Goal: Use online tool/utility: Utilize a website feature to perform a specific function

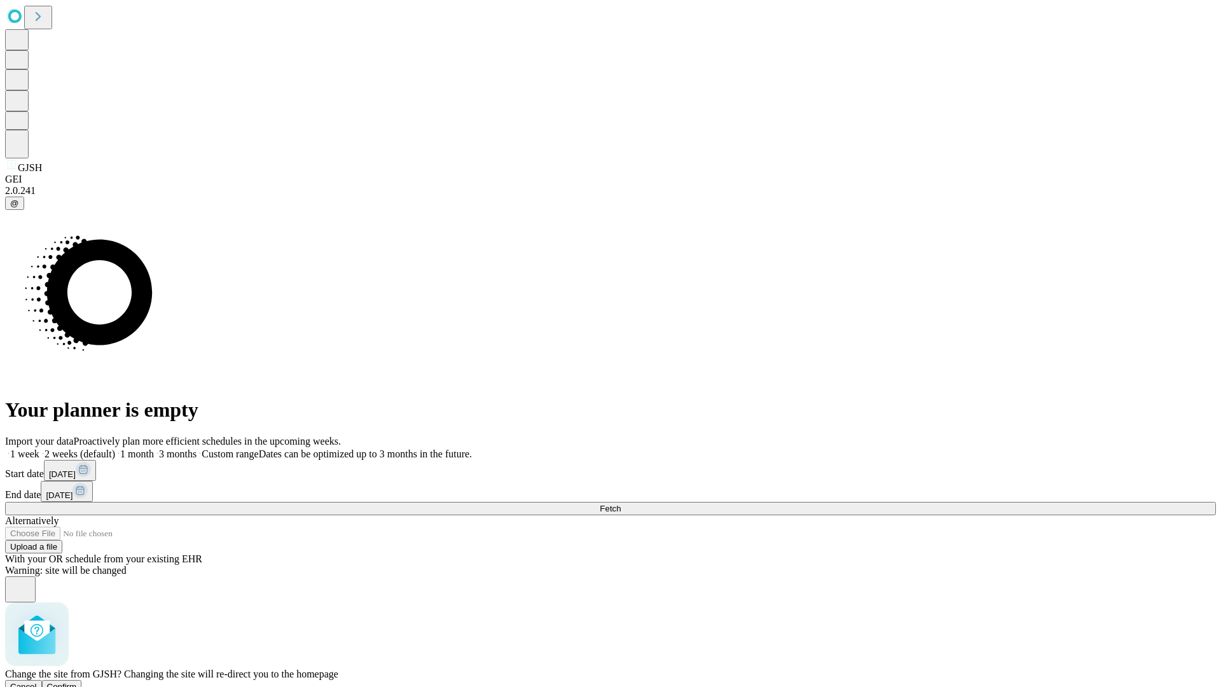
click at [77, 682] on span "Confirm" at bounding box center [62, 687] width 30 height 10
click at [115, 448] on label "2 weeks (default)" at bounding box center [77, 453] width 76 height 11
click at [621, 504] on span "Fetch" at bounding box center [610, 509] width 21 height 10
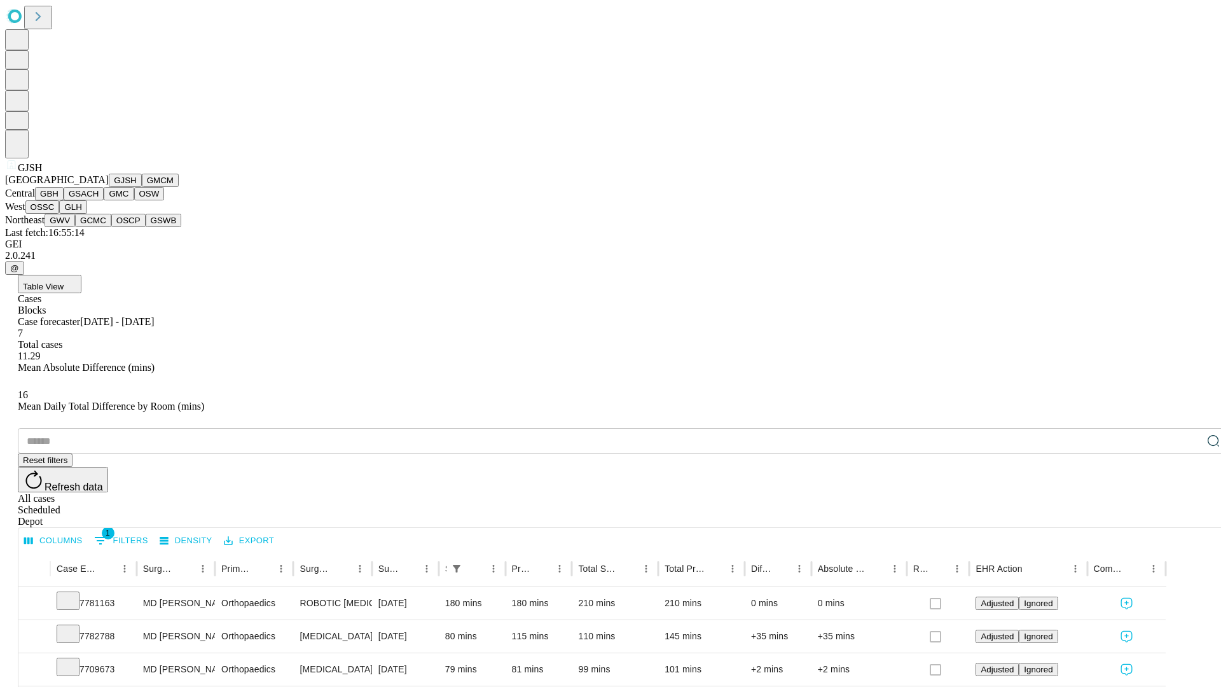
click at [142, 187] on button "GMCM" at bounding box center [160, 180] width 37 height 13
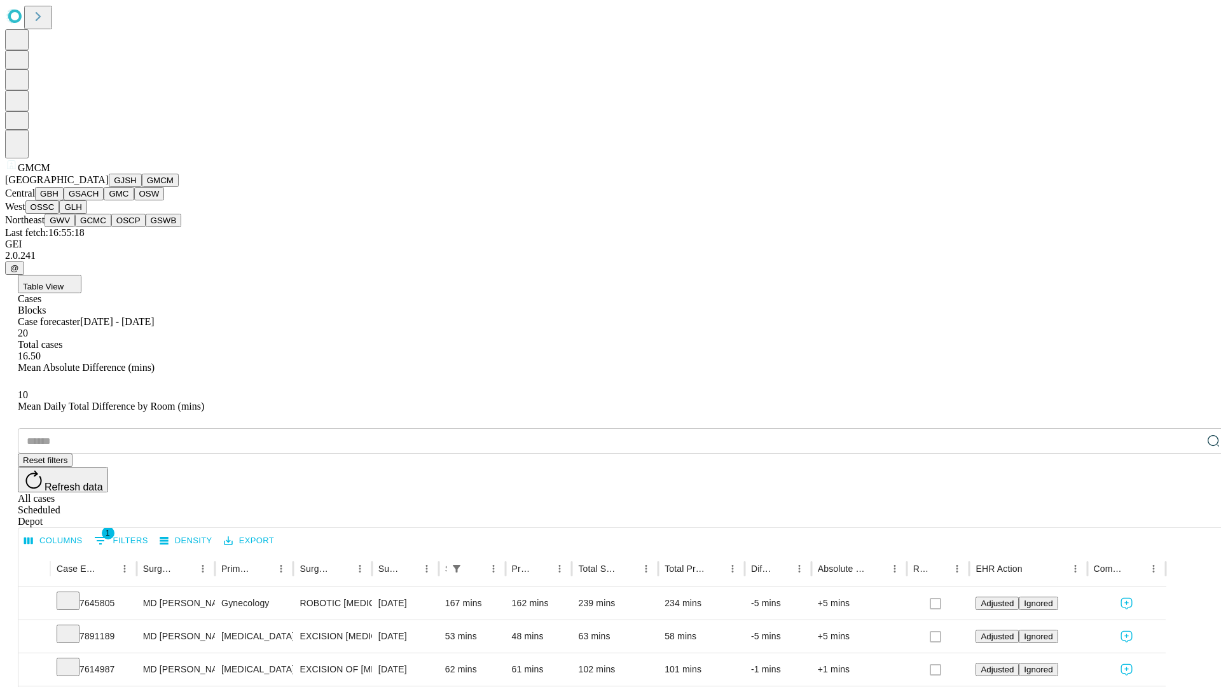
click at [64, 200] on button "GBH" at bounding box center [49, 193] width 29 height 13
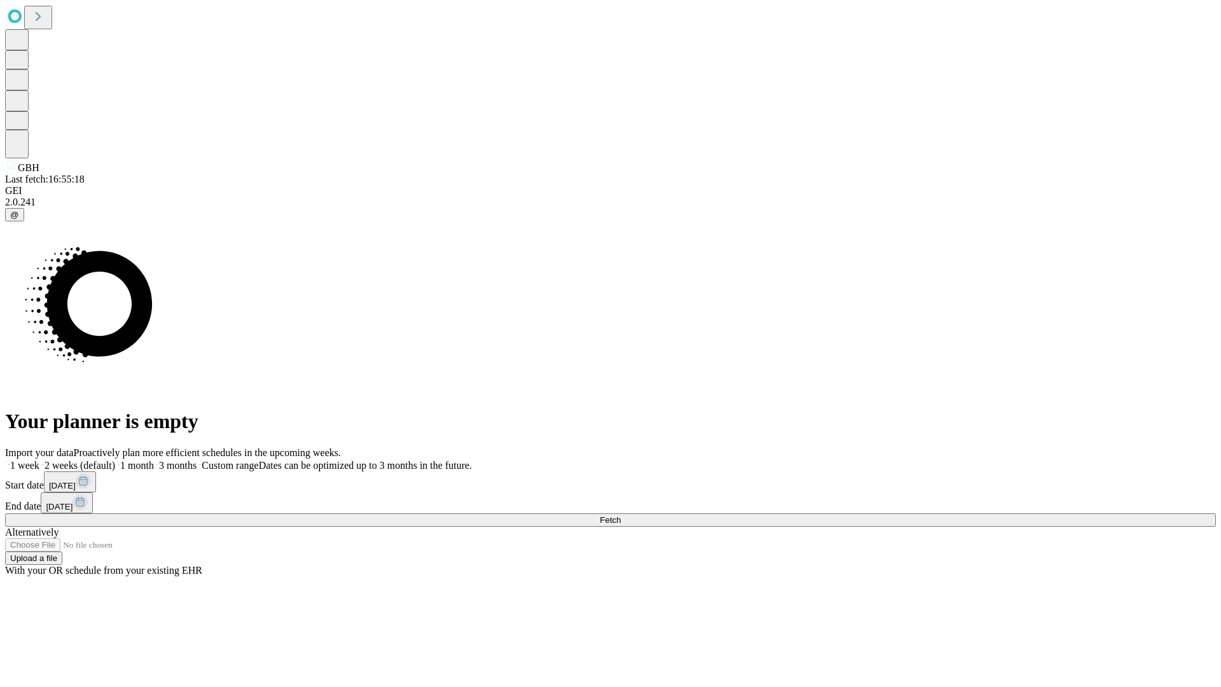
click at [115, 460] on label "2 weeks (default)" at bounding box center [77, 465] width 76 height 11
click at [621, 515] on span "Fetch" at bounding box center [610, 520] width 21 height 10
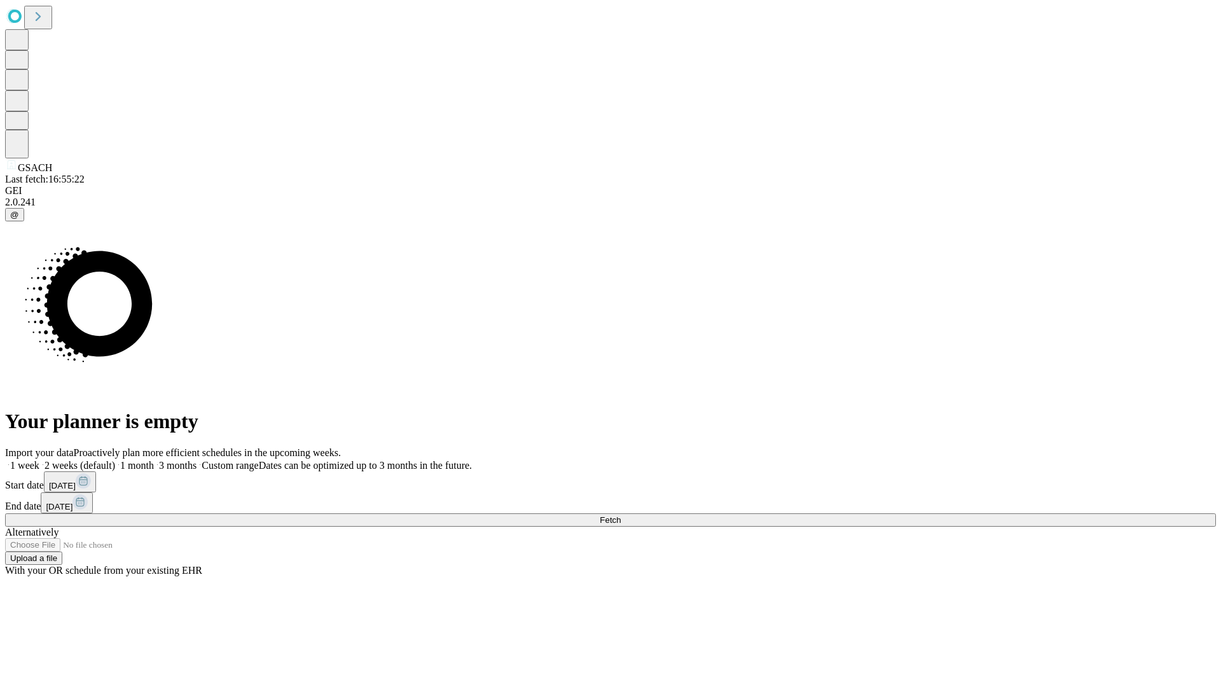
click at [115, 460] on label "2 weeks (default)" at bounding box center [77, 465] width 76 height 11
click at [621, 515] on span "Fetch" at bounding box center [610, 520] width 21 height 10
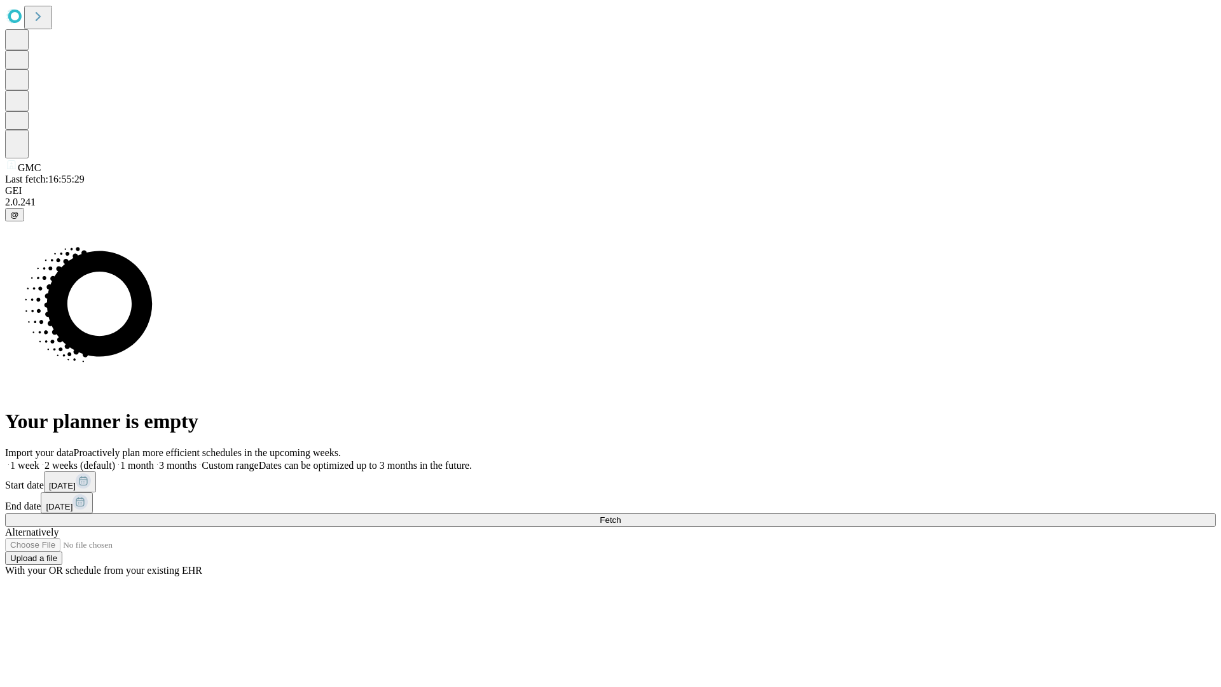
click at [115, 460] on label "2 weeks (default)" at bounding box center [77, 465] width 76 height 11
click at [621, 515] on span "Fetch" at bounding box center [610, 520] width 21 height 10
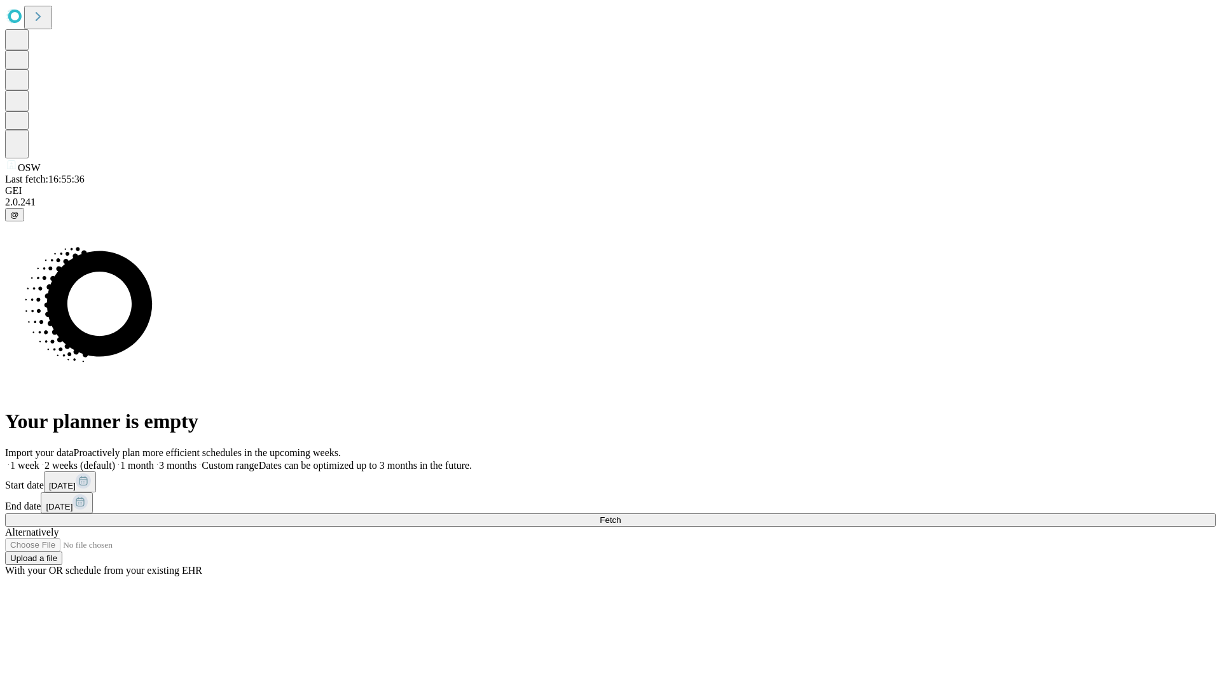
click at [115, 460] on label "2 weeks (default)" at bounding box center [77, 465] width 76 height 11
click at [621, 515] on span "Fetch" at bounding box center [610, 520] width 21 height 10
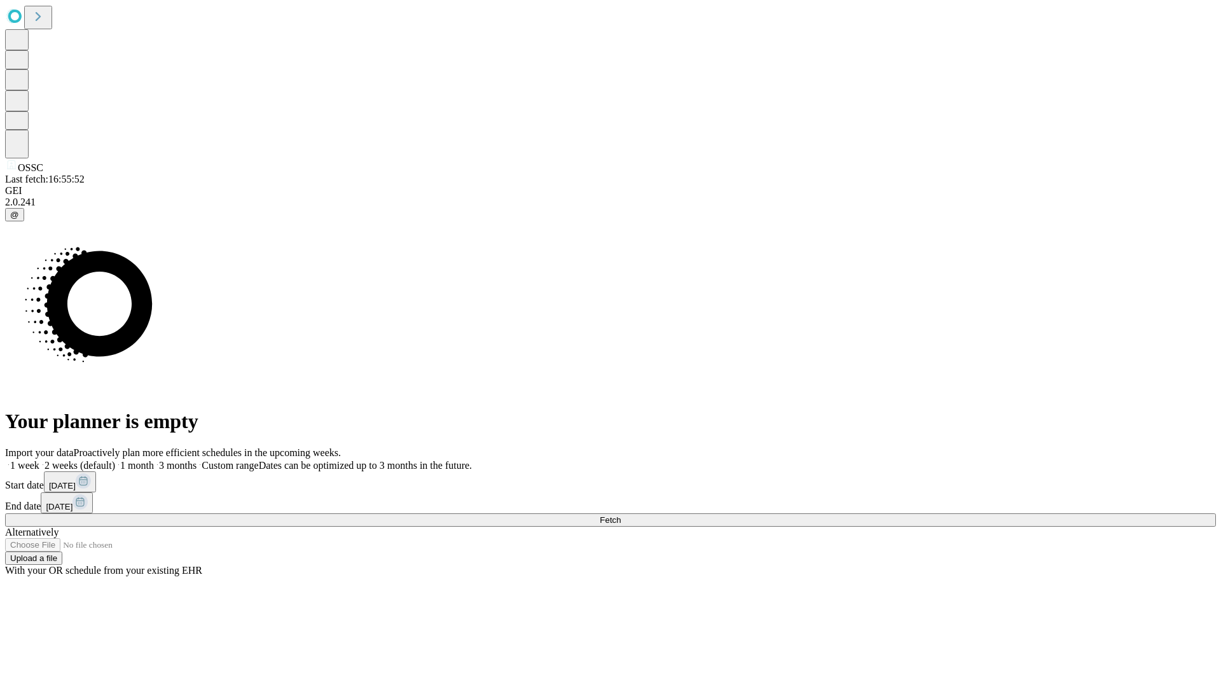
click at [621, 515] on span "Fetch" at bounding box center [610, 520] width 21 height 10
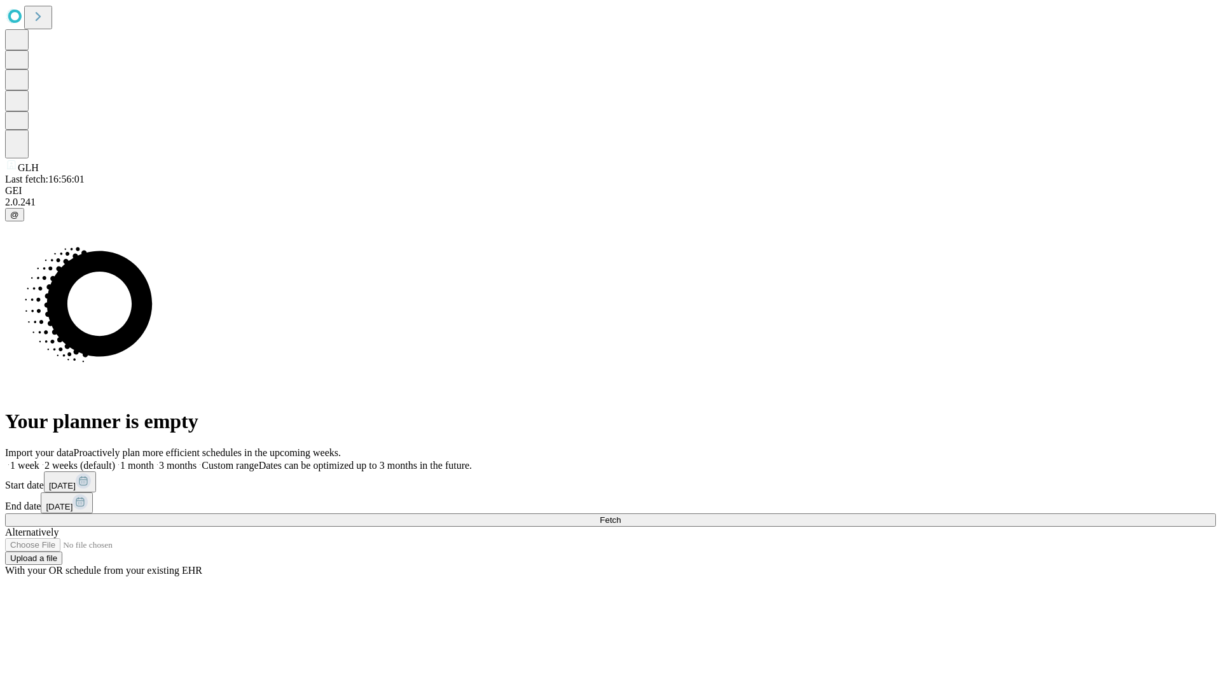
click at [115, 460] on label "2 weeks (default)" at bounding box center [77, 465] width 76 height 11
click at [621, 515] on span "Fetch" at bounding box center [610, 520] width 21 height 10
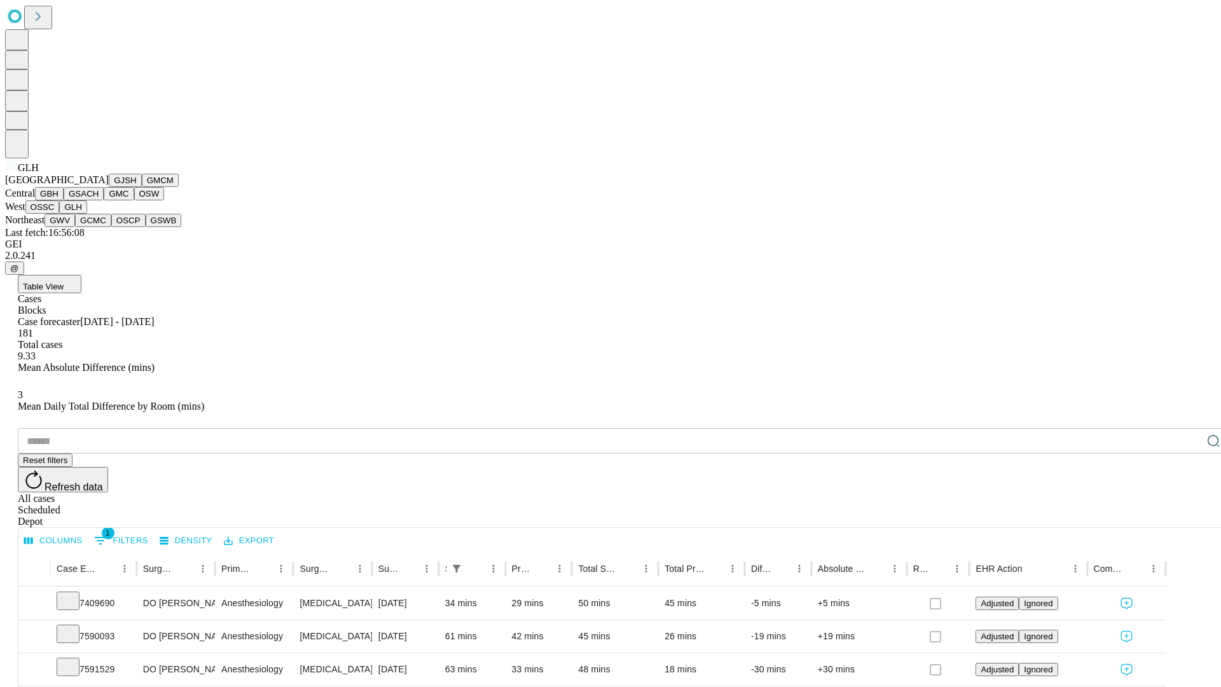
click at [75, 227] on button "GWV" at bounding box center [60, 220] width 31 height 13
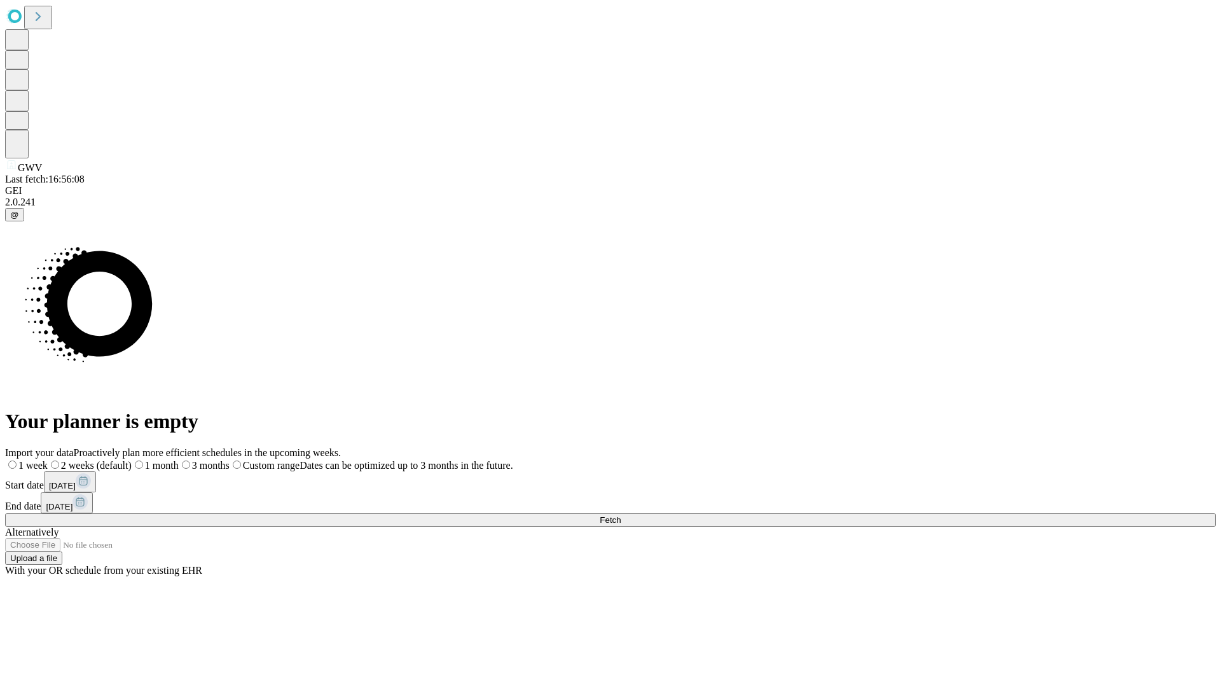
click at [132, 460] on label "2 weeks (default)" at bounding box center [90, 465] width 84 height 11
click at [621, 515] on span "Fetch" at bounding box center [610, 520] width 21 height 10
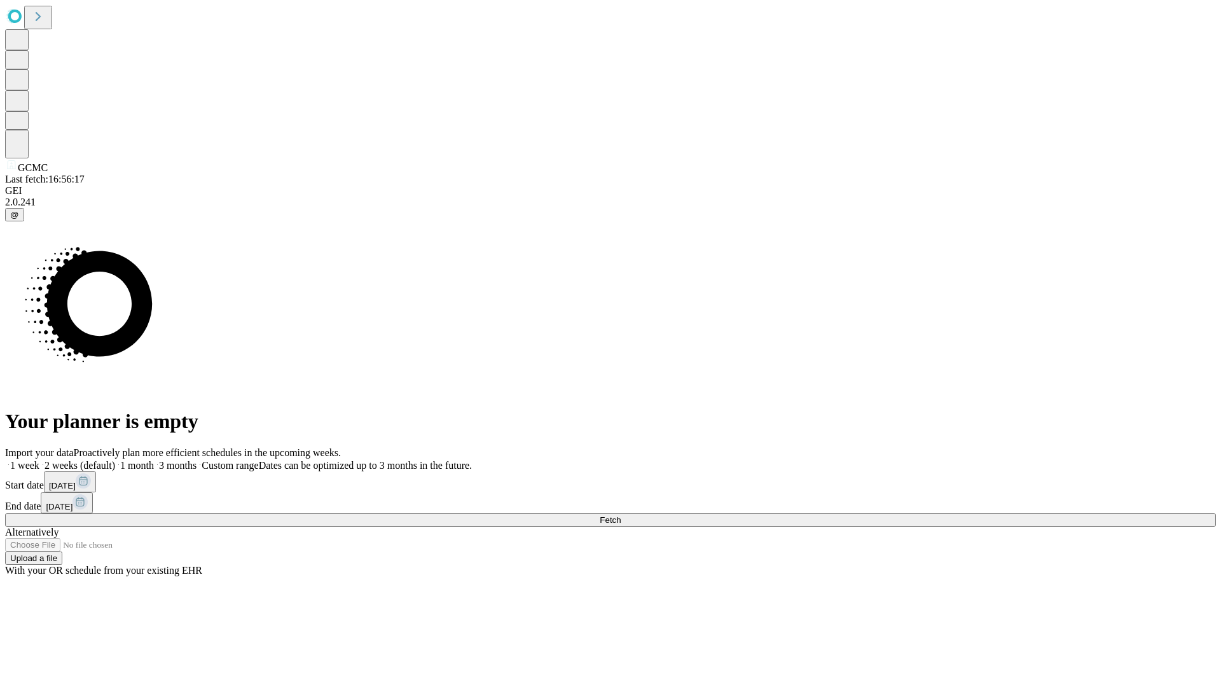
click at [115, 460] on label "2 weeks (default)" at bounding box center [77, 465] width 76 height 11
click at [621, 515] on span "Fetch" at bounding box center [610, 520] width 21 height 10
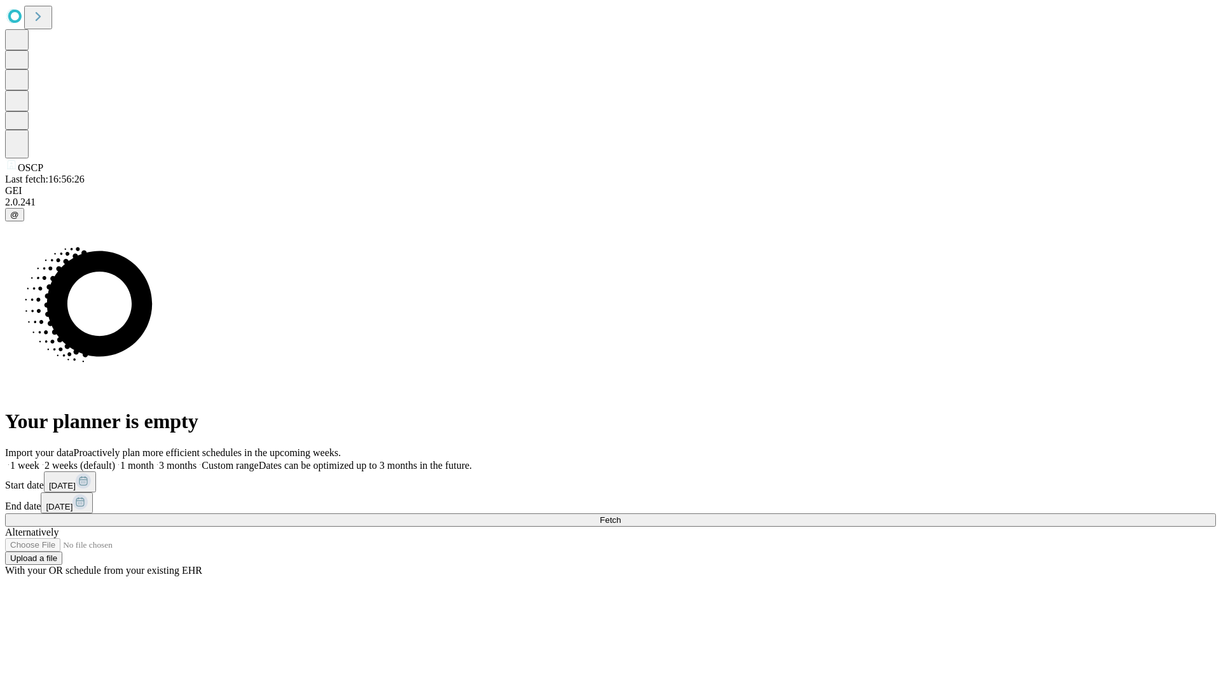
click at [621, 515] on span "Fetch" at bounding box center [610, 520] width 21 height 10
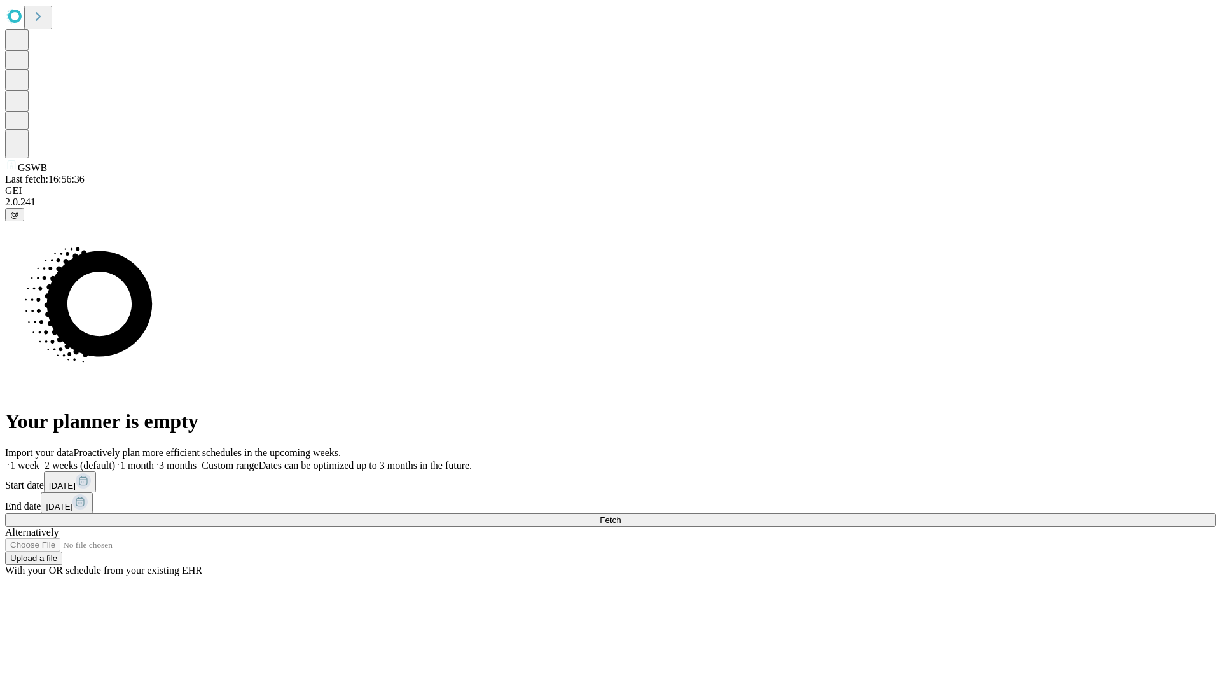
click at [115, 460] on label "2 weeks (default)" at bounding box center [77, 465] width 76 height 11
click at [621, 515] on span "Fetch" at bounding box center [610, 520] width 21 height 10
